Goal: Task Accomplishment & Management: Use online tool/utility

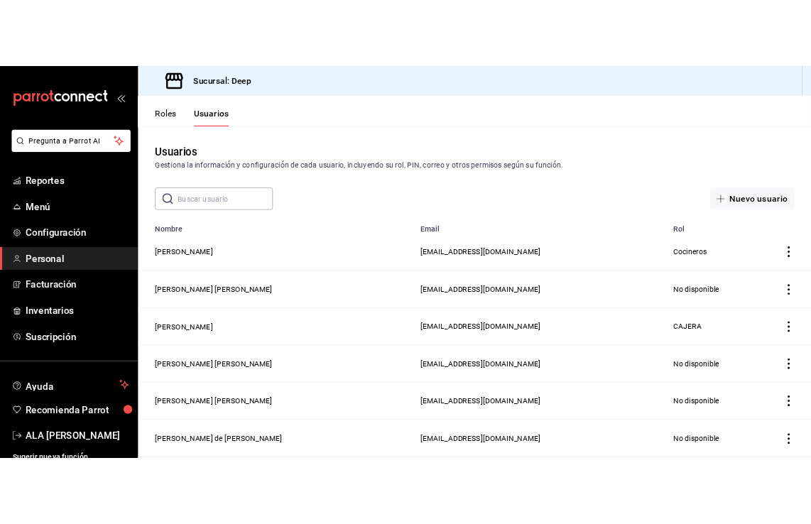
scroll to position [707, 0]
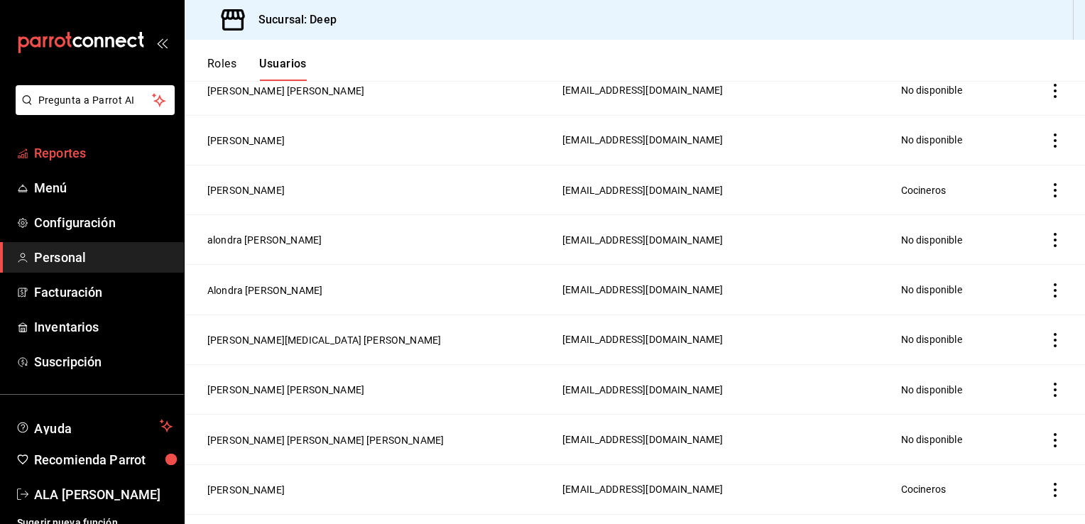
click at [46, 154] on span "Reportes" at bounding box center [103, 152] width 138 height 19
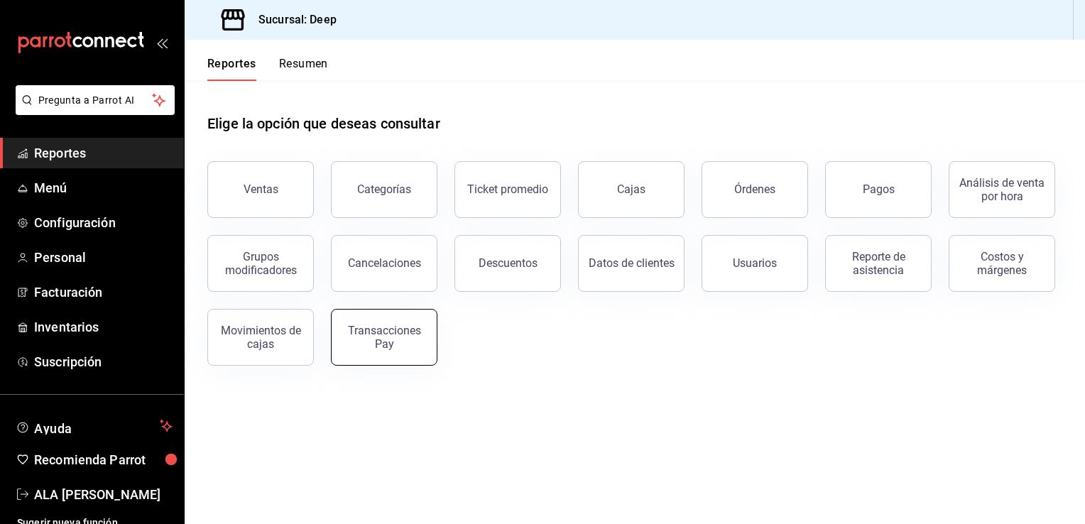
click at [355, 345] on div "Transacciones Pay" at bounding box center [384, 337] width 88 height 27
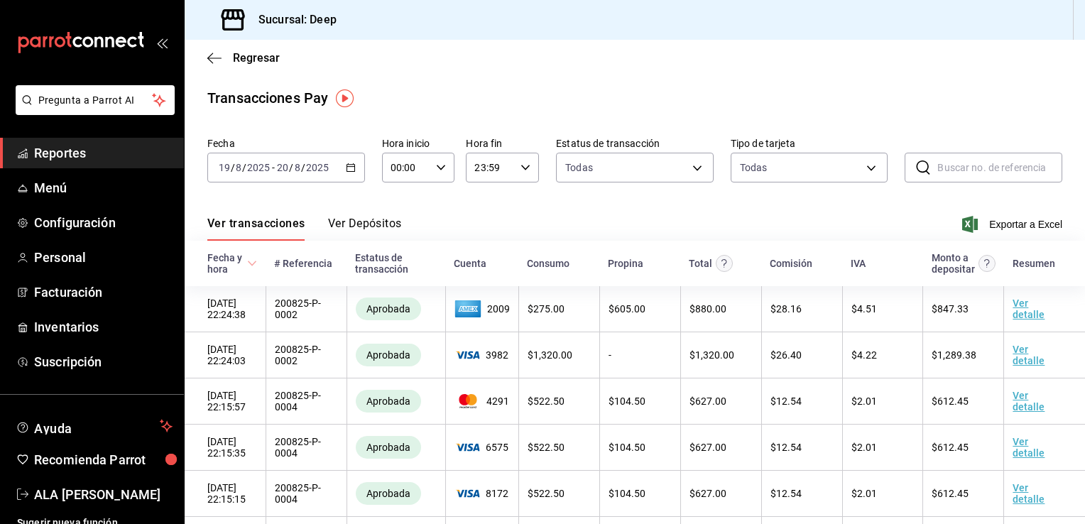
click at [351, 165] on \(Stroke\) "button" at bounding box center [351, 168] width 9 height 8
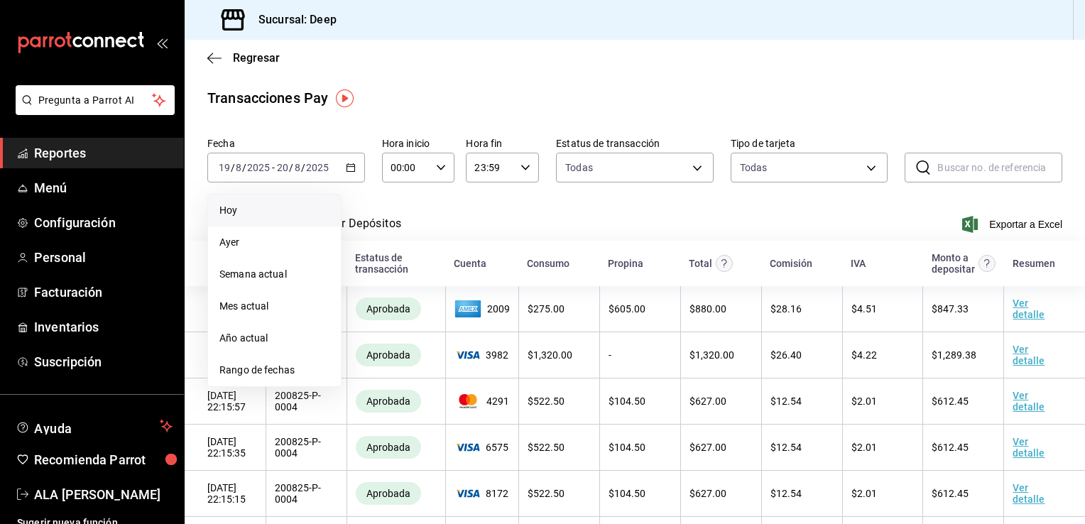
click at [227, 210] on span "Hoy" at bounding box center [274, 210] width 110 height 15
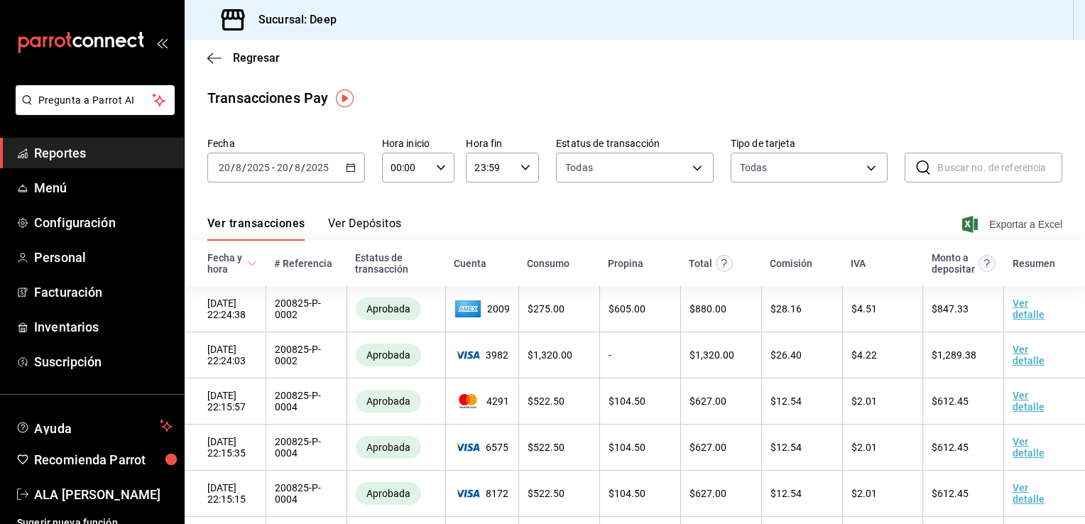
click at [1008, 224] on span "Exportar a Excel" at bounding box center [1013, 224] width 97 height 17
click at [971, 229] on span "Exportar a Excel" at bounding box center [1013, 224] width 97 height 17
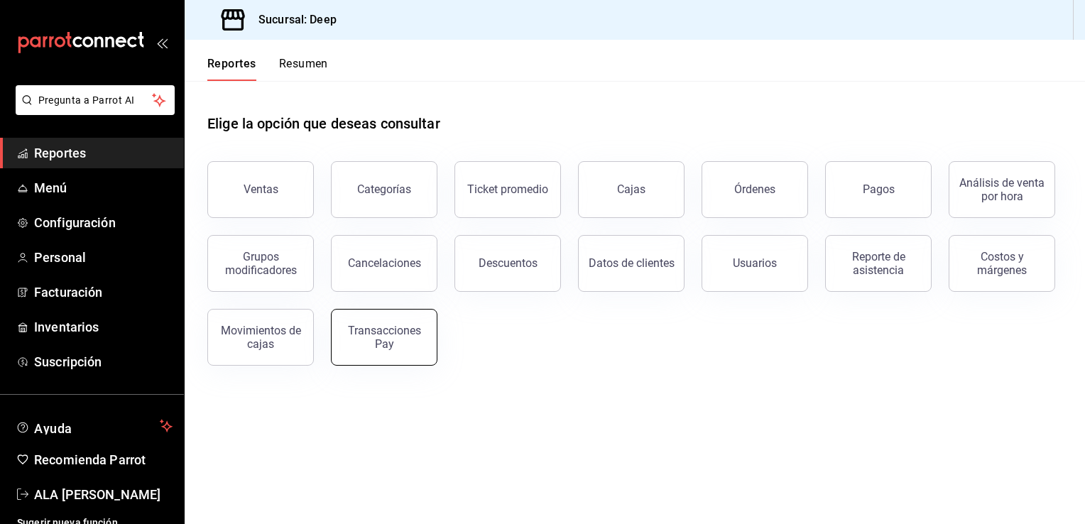
click at [374, 348] on div "Transacciones Pay" at bounding box center [384, 337] width 88 height 27
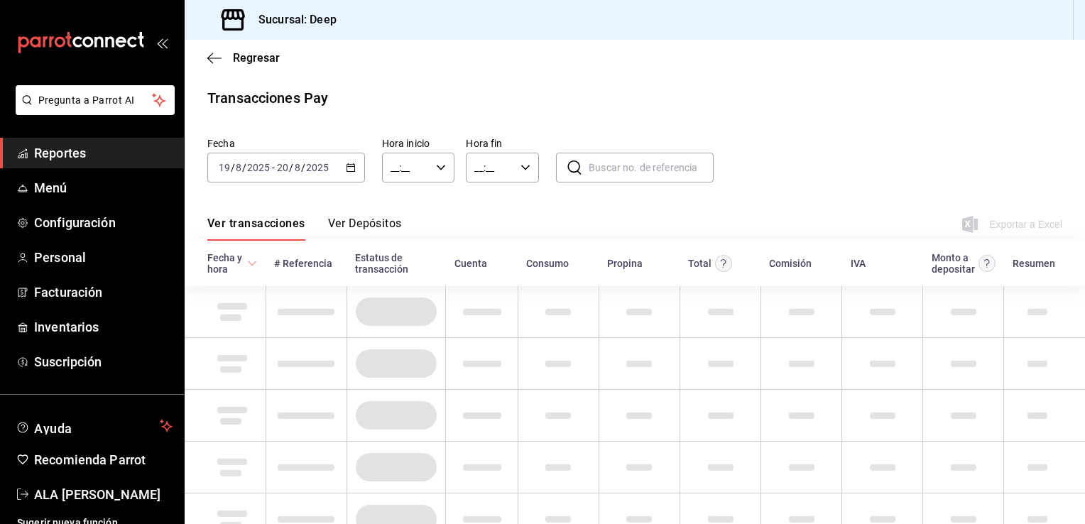
type input "00:00"
type input "23:59"
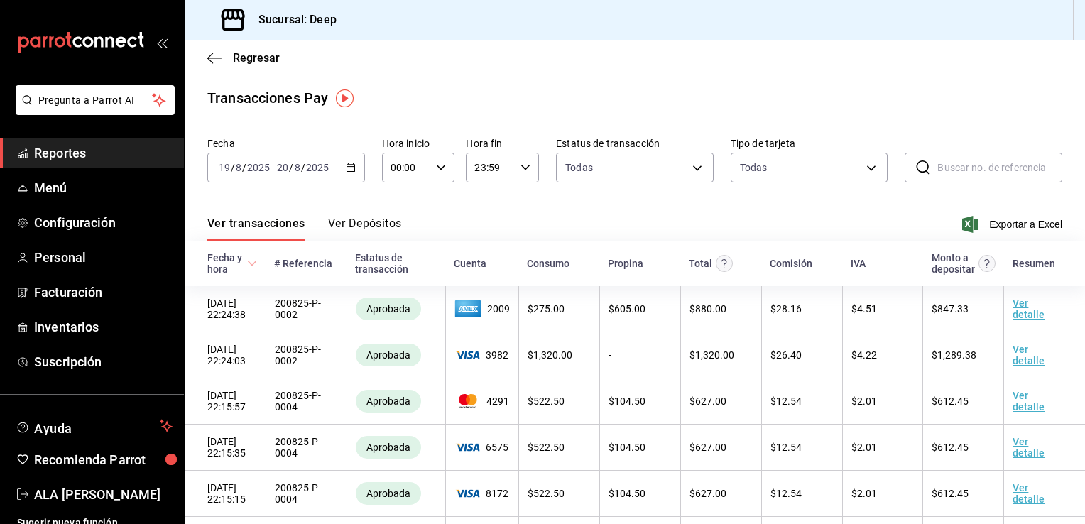
click at [349, 169] on icon "button" at bounding box center [351, 168] width 10 height 10
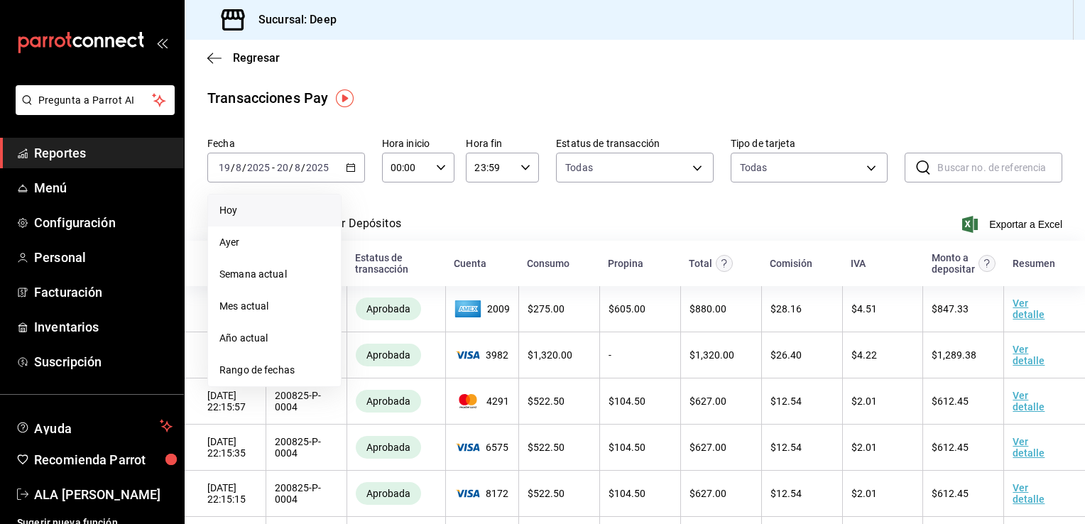
click at [230, 212] on span "Hoy" at bounding box center [274, 210] width 110 height 15
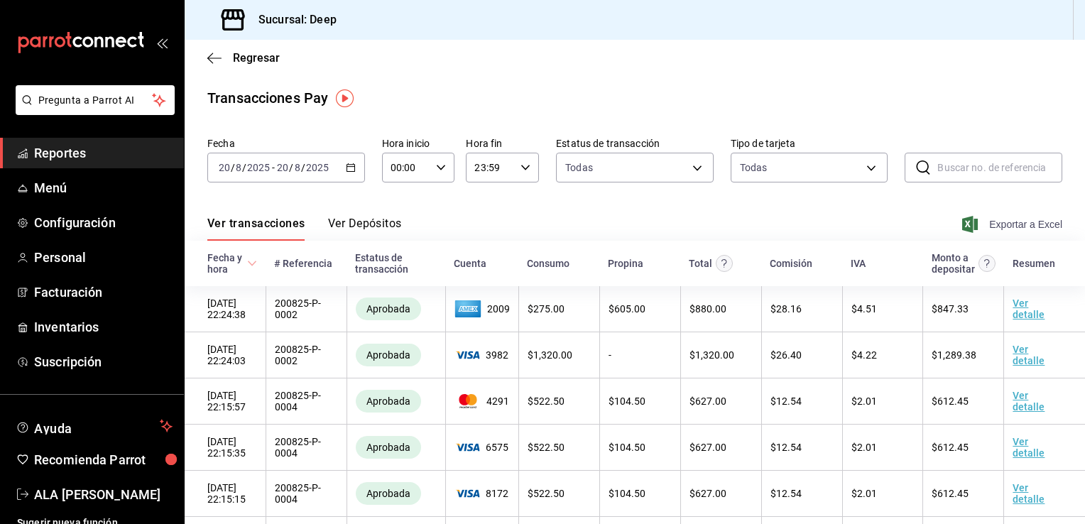
click at [986, 216] on span "Exportar a Excel" at bounding box center [1013, 224] width 97 height 17
